Goal: Transaction & Acquisition: Book appointment/travel/reservation

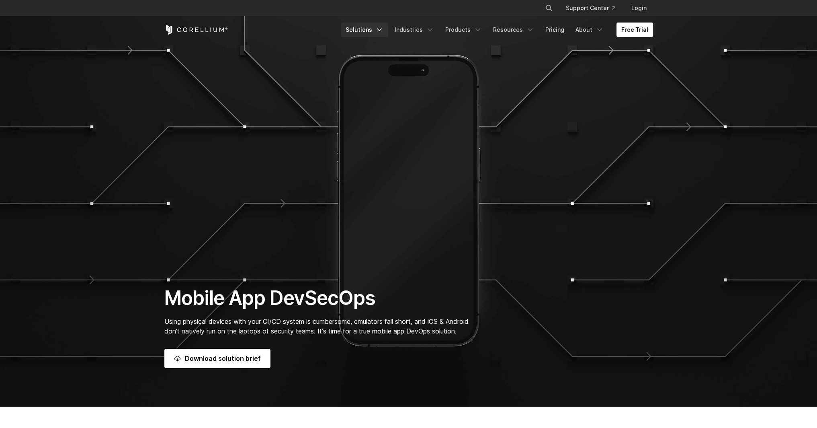
click at [383, 28] on icon "Navigation Menu" at bounding box center [379, 30] width 8 height 8
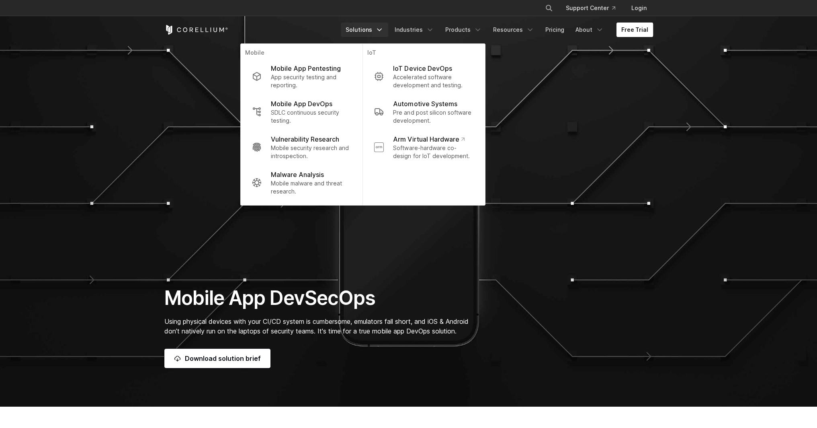
click at [643, 31] on link "Free Trial" at bounding box center [634, 30] width 37 height 14
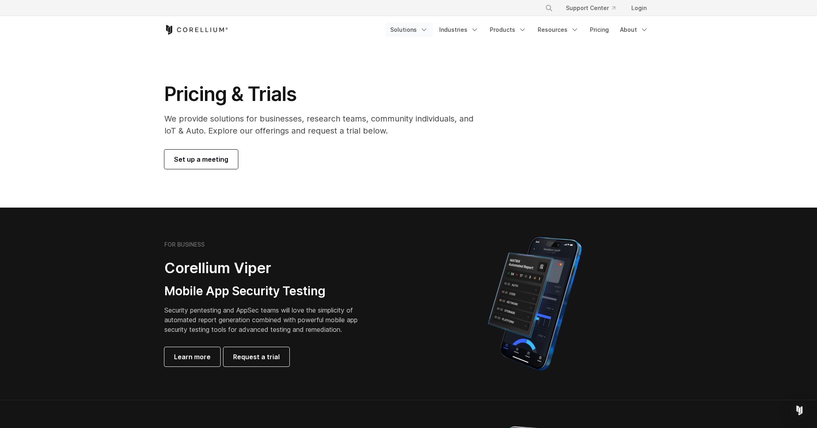
click at [418, 31] on link "Solutions" at bounding box center [408, 30] width 47 height 14
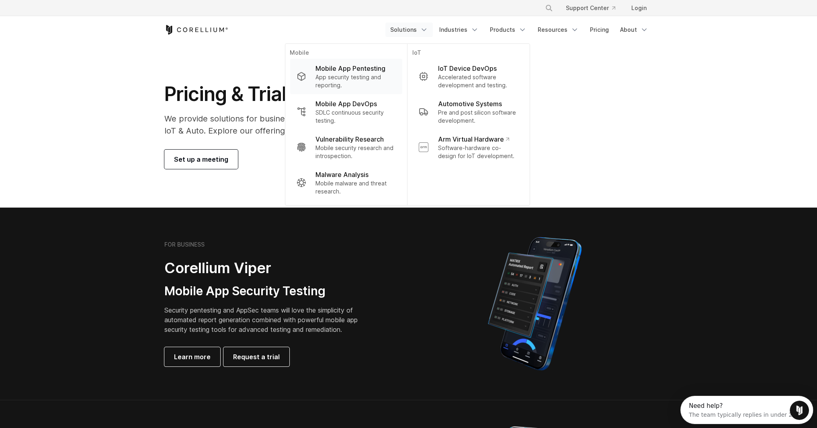
click at [340, 67] on p "Mobile App Pentesting" at bounding box center [350, 68] width 70 height 10
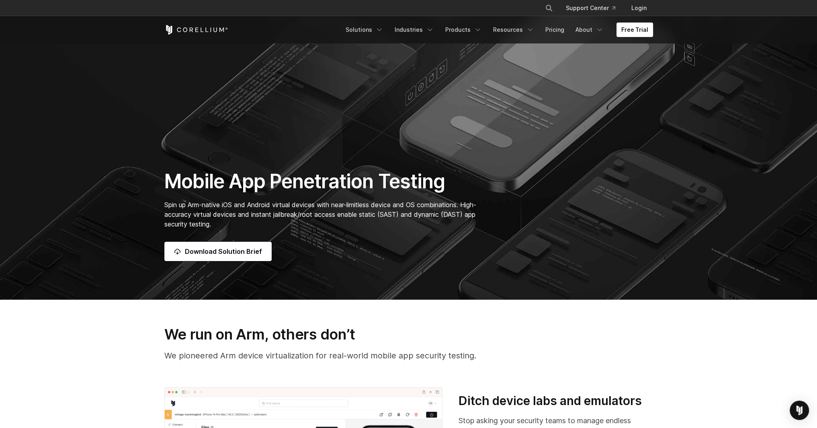
scroll to position [214, 0]
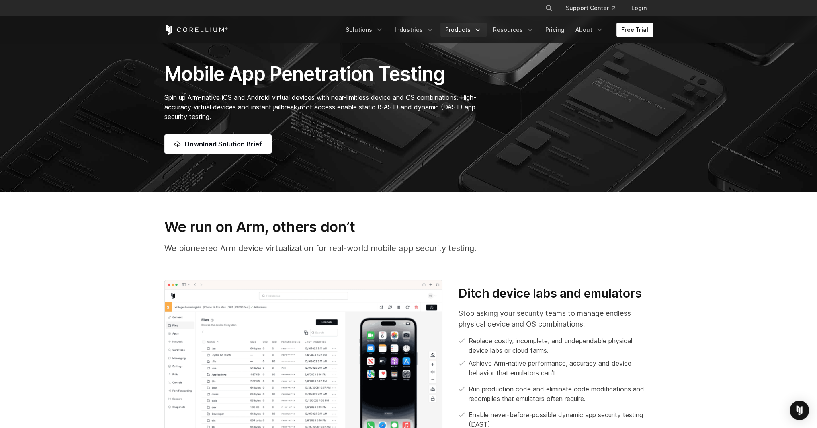
click at [469, 29] on link "Products" at bounding box center [463, 30] width 46 height 14
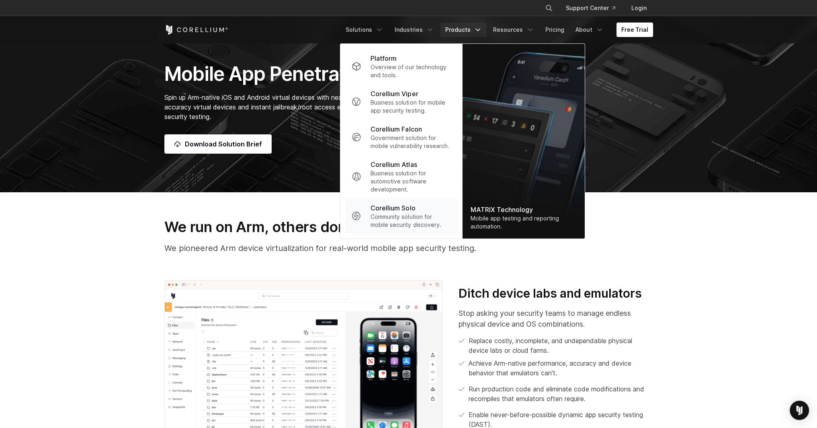
click at [395, 211] on p "Corellium Solo" at bounding box center [392, 208] width 45 height 10
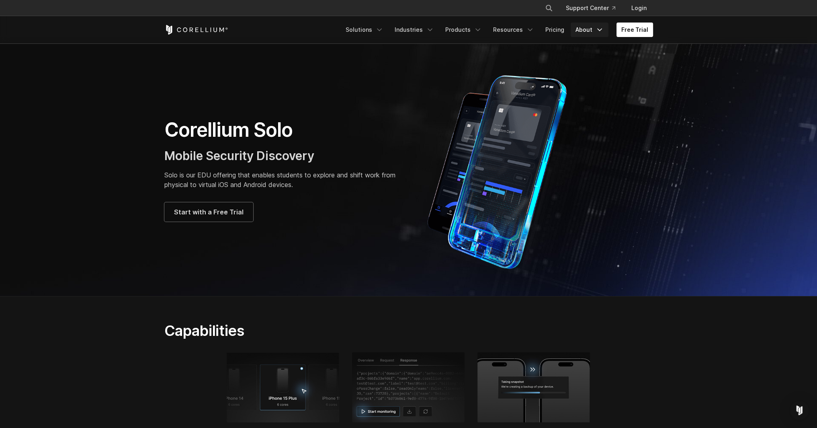
click at [583, 29] on link "About" at bounding box center [590, 30] width 38 height 14
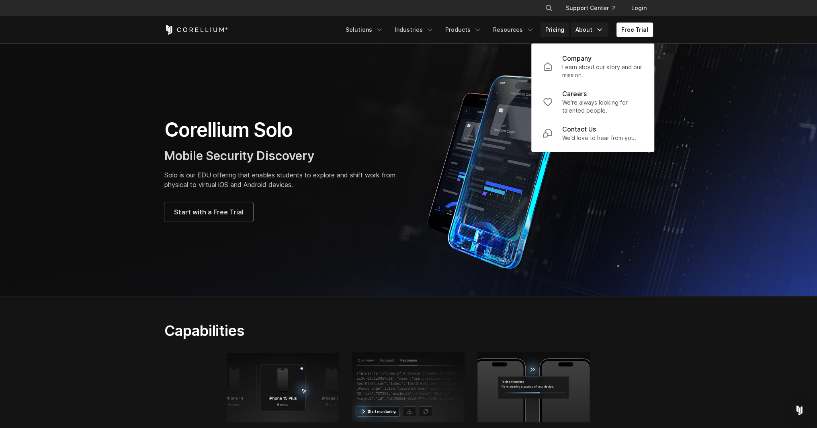
click at [556, 30] on link "Pricing" at bounding box center [554, 30] width 29 height 14
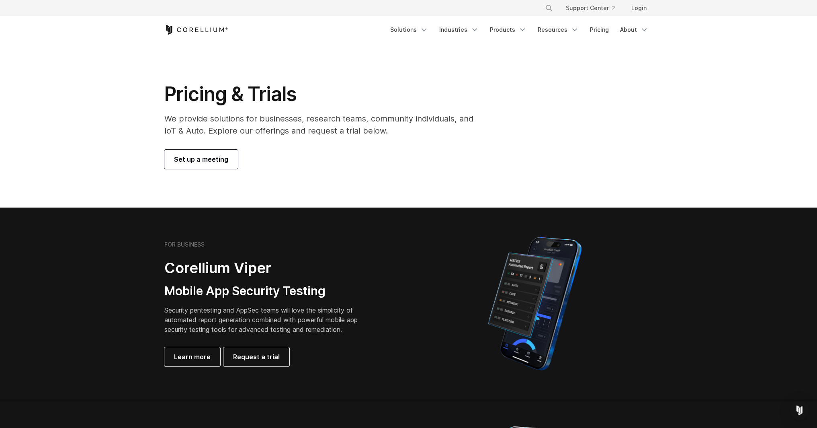
click at [210, 160] on span "Set up a meeting" at bounding box center [201, 159] width 54 height 10
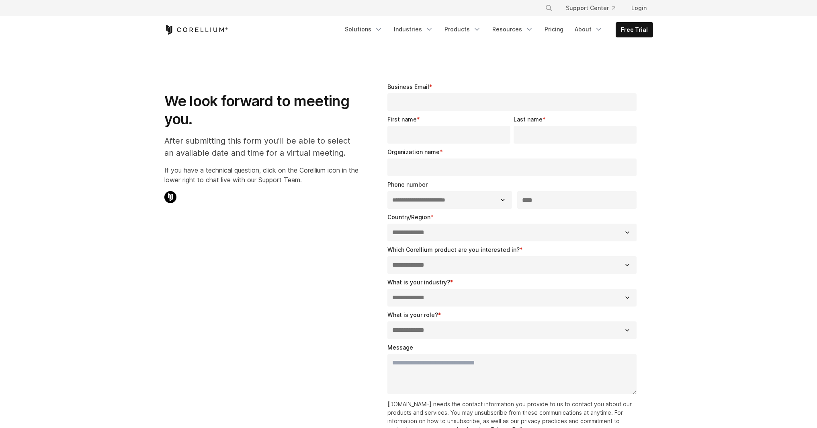
select select "**"
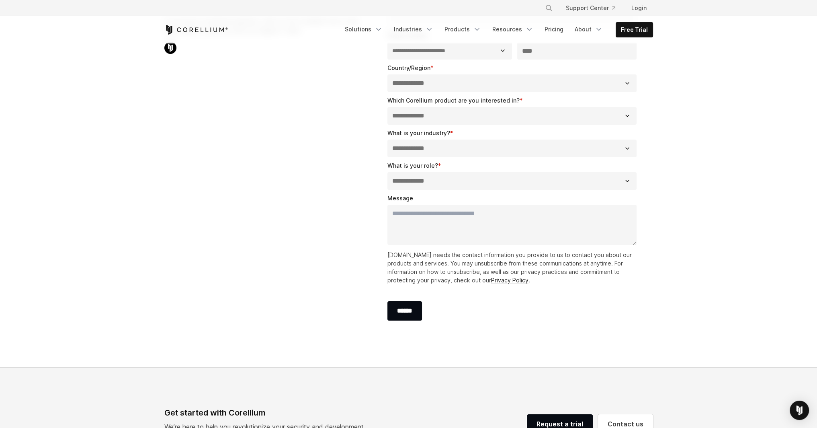
scroll to position [107, 0]
